Goal: Task Accomplishment & Management: Use online tool/utility

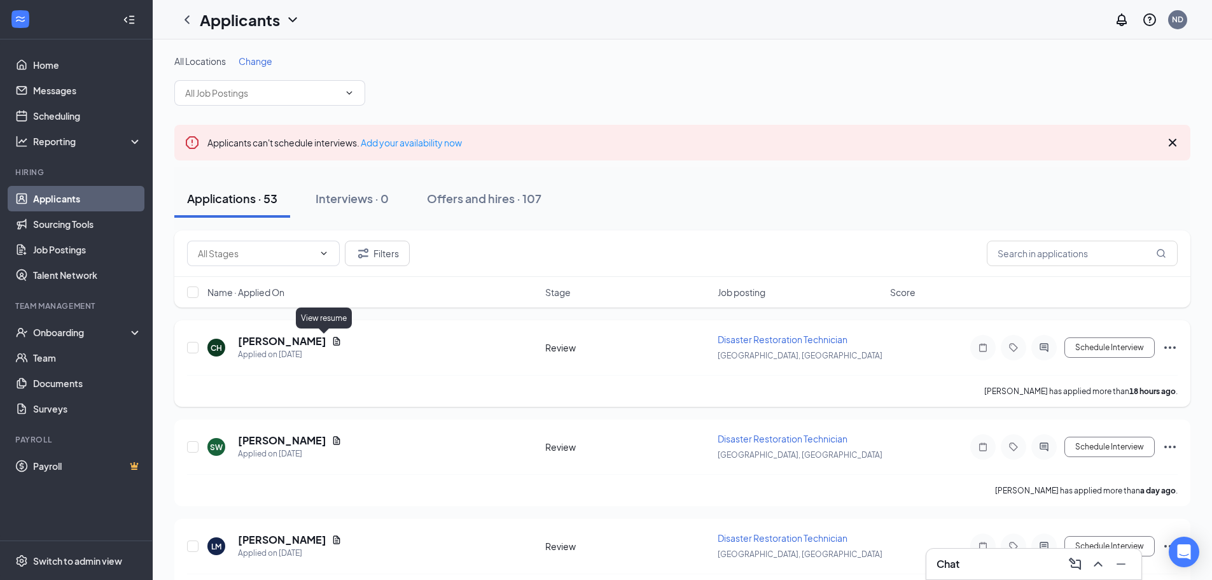
click at [332, 338] on icon "Document" at bounding box center [337, 341] width 10 height 10
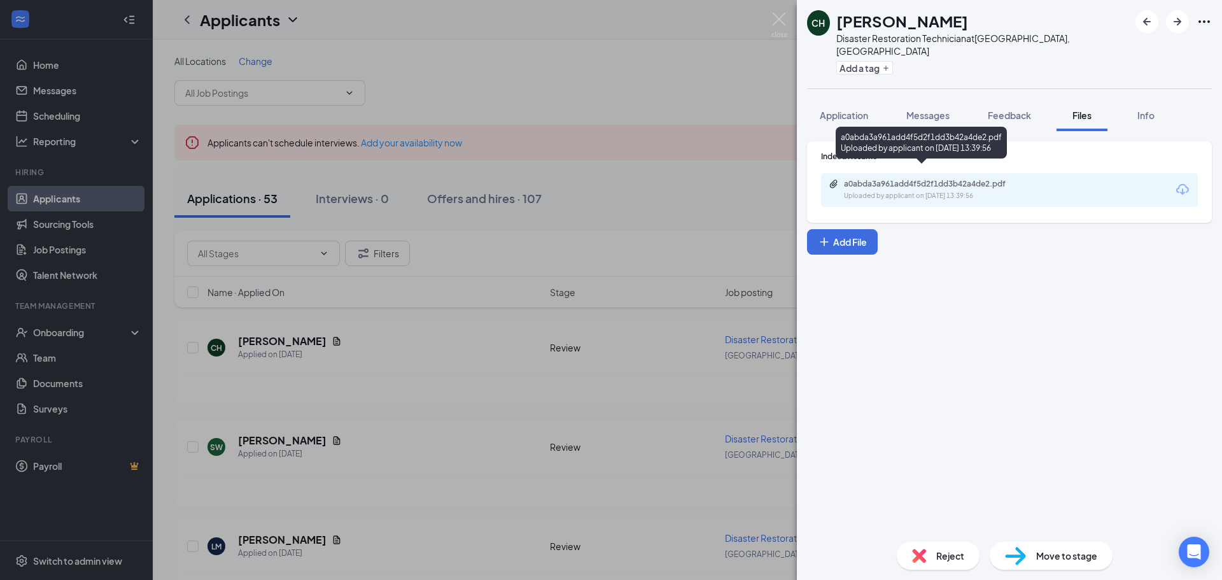
click at [952, 179] on div "a0abda3a961add4f5d2f1dd3b42a4de2.pdf" at bounding box center [933, 184] width 178 height 10
click at [783, 20] on img at bounding box center [779, 25] width 16 height 25
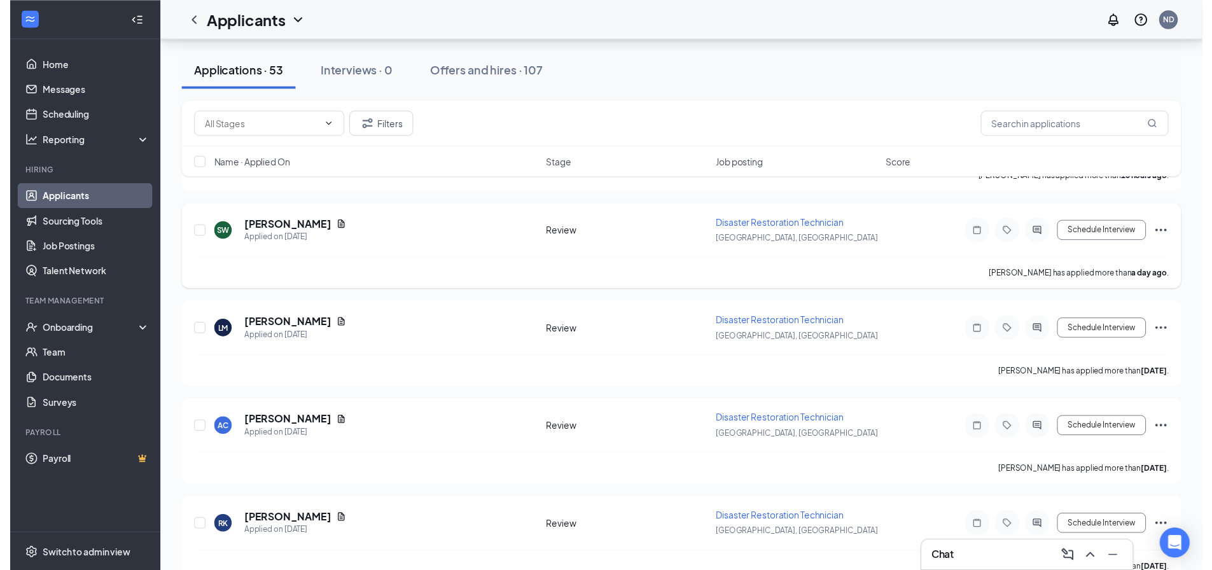
scroll to position [191, 0]
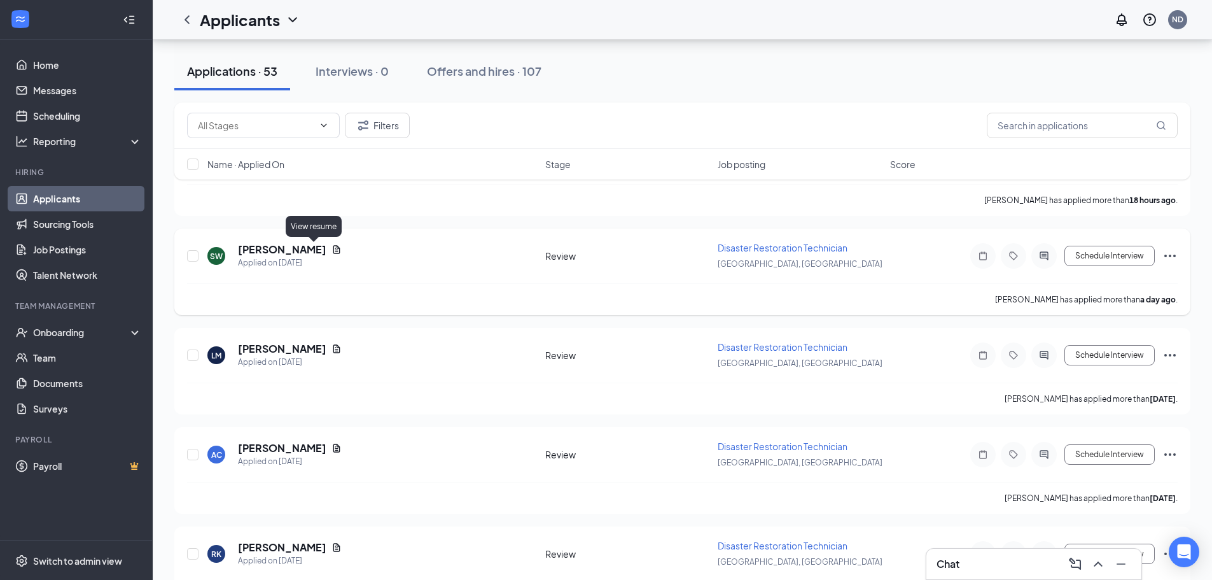
click at [333, 249] on icon "Document" at bounding box center [336, 249] width 7 height 8
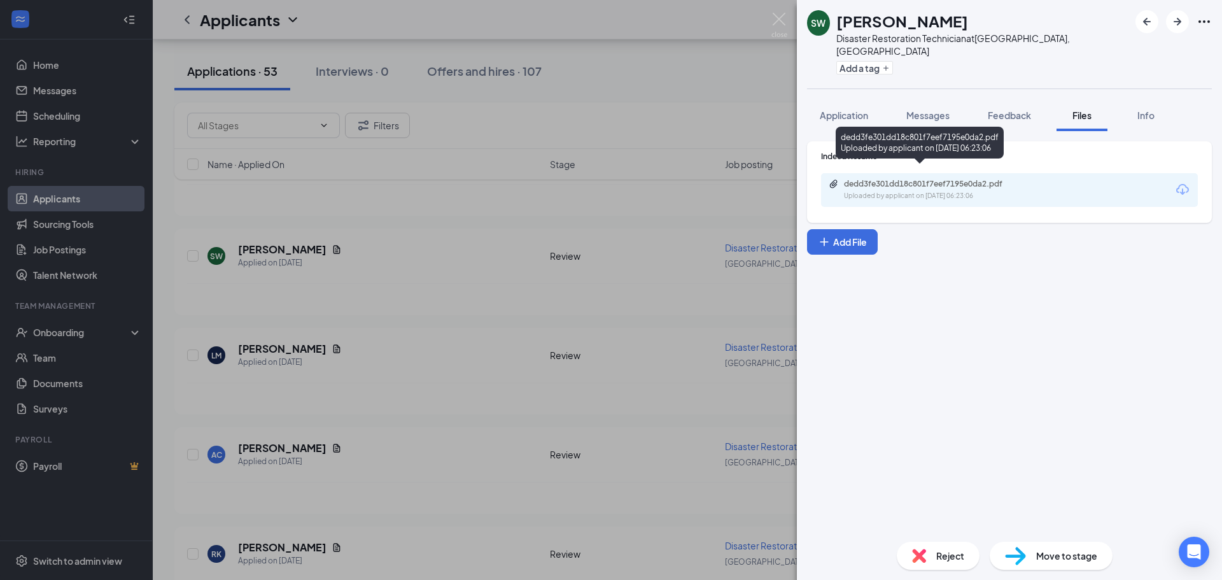
click at [947, 191] on div "Uploaded by applicant on [DATE] 06:23:06" at bounding box center [939, 196] width 191 height 10
click at [777, 17] on img at bounding box center [779, 25] width 16 height 25
